Goal: Download file/media

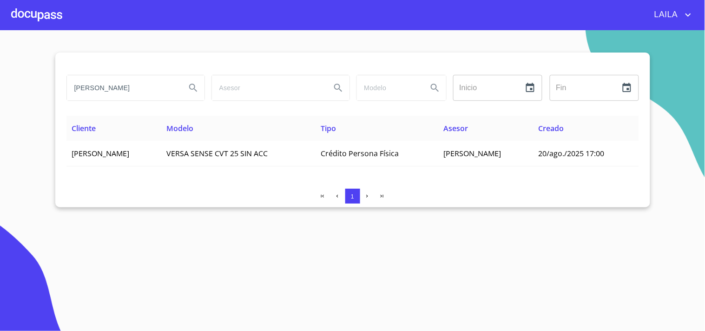
click at [166, 98] on input "[PERSON_NAME]" at bounding box center [123, 87] width 112 height 25
type input "[PERSON_NAME]"
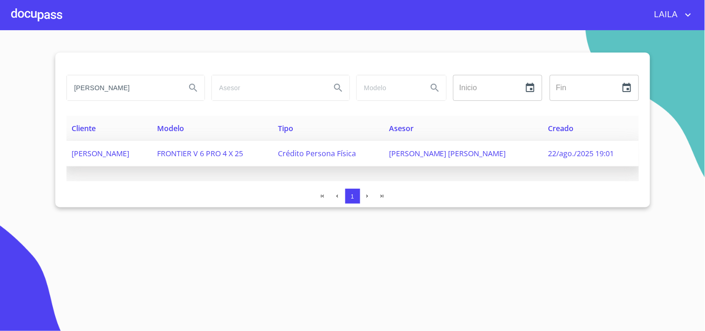
click at [130, 150] on span "[PERSON_NAME]" at bounding box center [101, 153] width 58 height 10
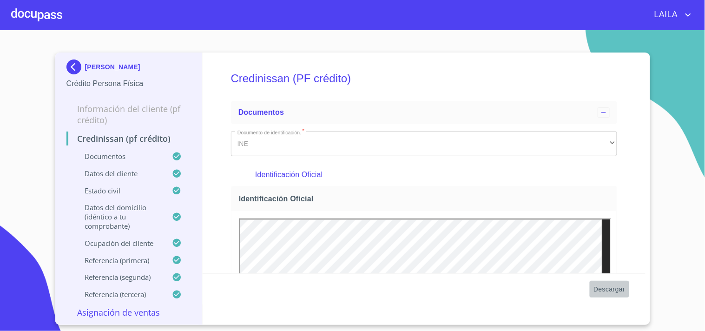
click at [605, 287] on span "Descargar" at bounding box center [610, 290] width 32 height 12
click at [72, 67] on img at bounding box center [75, 67] width 19 height 15
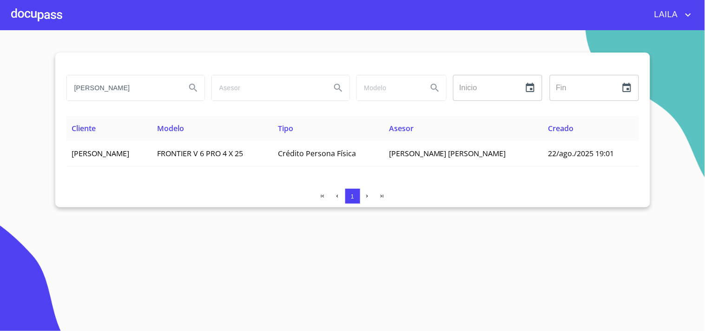
click at [133, 89] on input "[PERSON_NAME]" at bounding box center [123, 87] width 112 height 25
click at [133, 88] on input "[PERSON_NAME]" at bounding box center [123, 87] width 112 height 25
click at [134, 86] on input "[PERSON_NAME]" at bounding box center [123, 87] width 112 height 25
type input "[PERSON_NAME]"
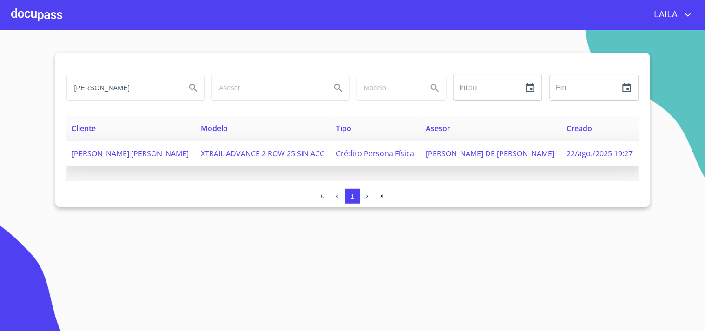
click at [181, 161] on td "[PERSON_NAME] [PERSON_NAME]" at bounding box center [130, 154] width 129 height 26
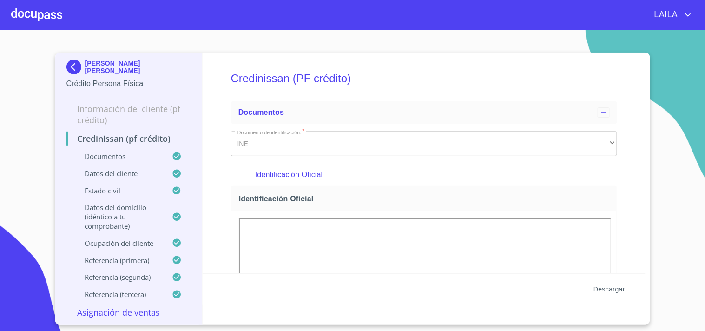
click at [612, 287] on span "Descargar" at bounding box center [610, 290] width 32 height 12
click at [73, 66] on img at bounding box center [75, 67] width 19 height 15
